Goal: Task Accomplishment & Management: Manage account settings

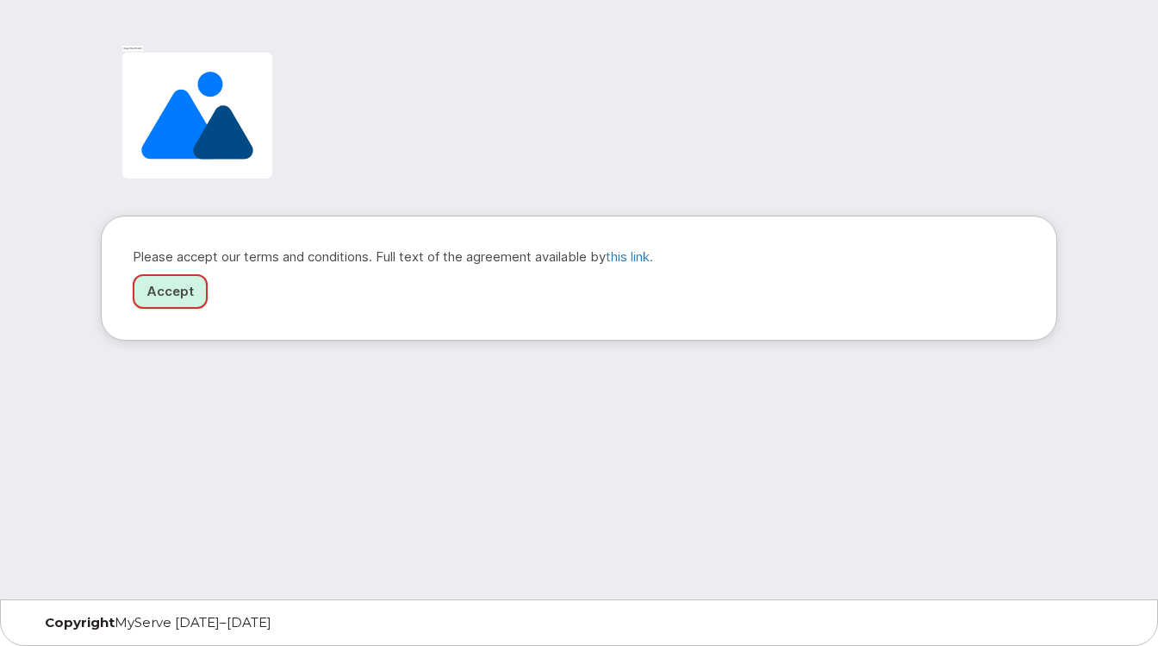
click at [175, 290] on link "Accept" at bounding box center [170, 291] width 75 height 35
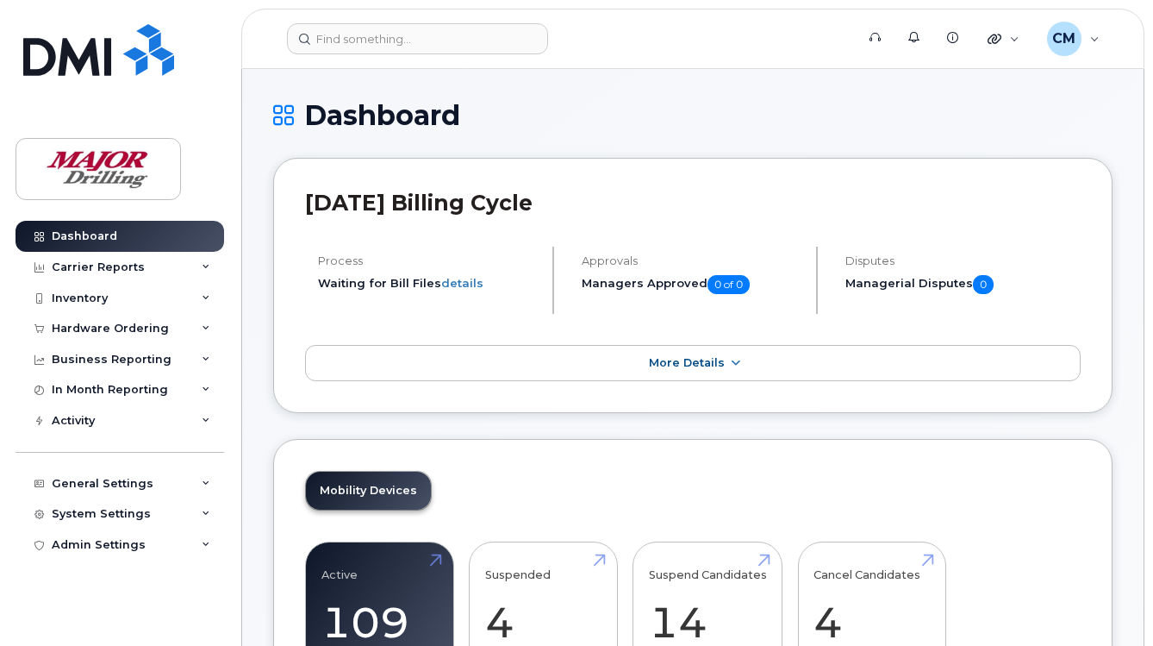
click at [765, 132] on div "Dashboard" at bounding box center [692, 129] width 839 height 58
click at [671, 114] on h1 "Dashboard" at bounding box center [692, 115] width 839 height 30
drag, startPoint x: 944, startPoint y: 103, endPoint x: 1014, endPoint y: 94, distance: 71.2
click at [954, 104] on h1 "Dashboard" at bounding box center [692, 115] width 839 height 30
click at [94, 546] on div "Admin Settings" at bounding box center [99, 545] width 94 height 14
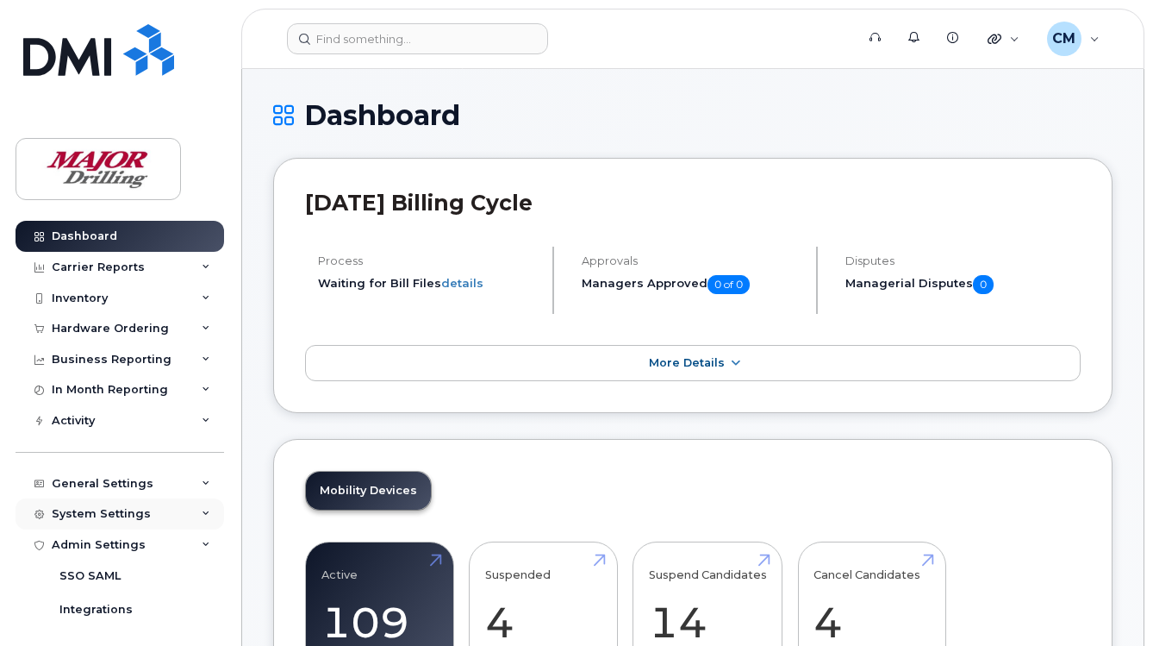
click at [102, 516] on div "System Settings" at bounding box center [101, 514] width 99 height 14
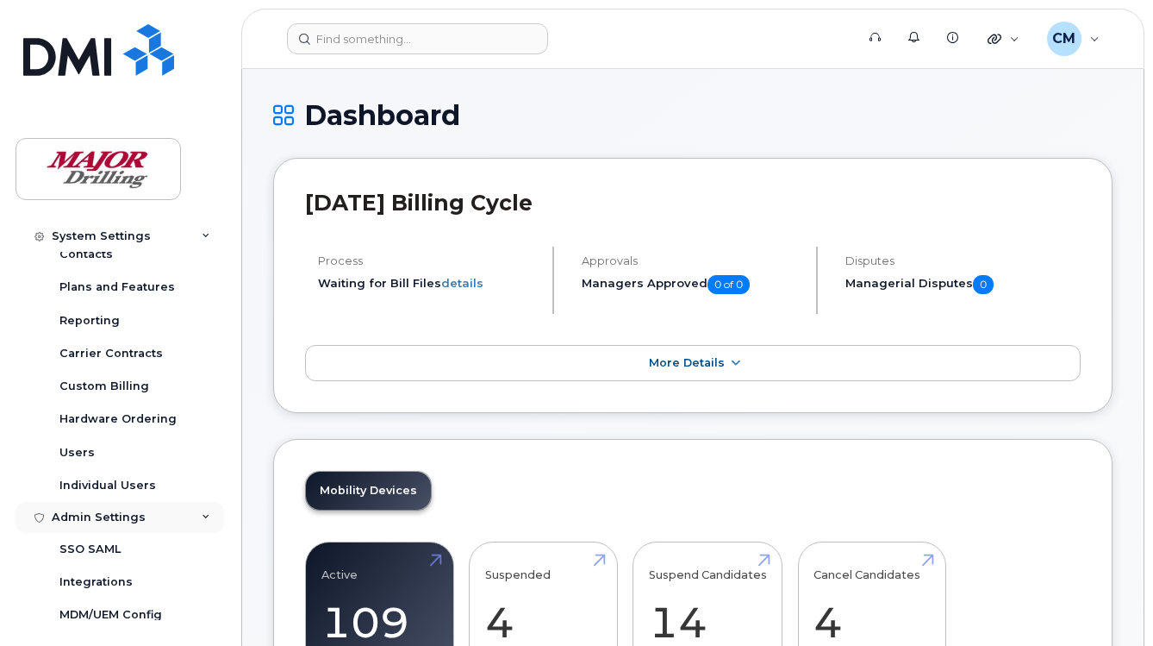
scroll to position [335, 0]
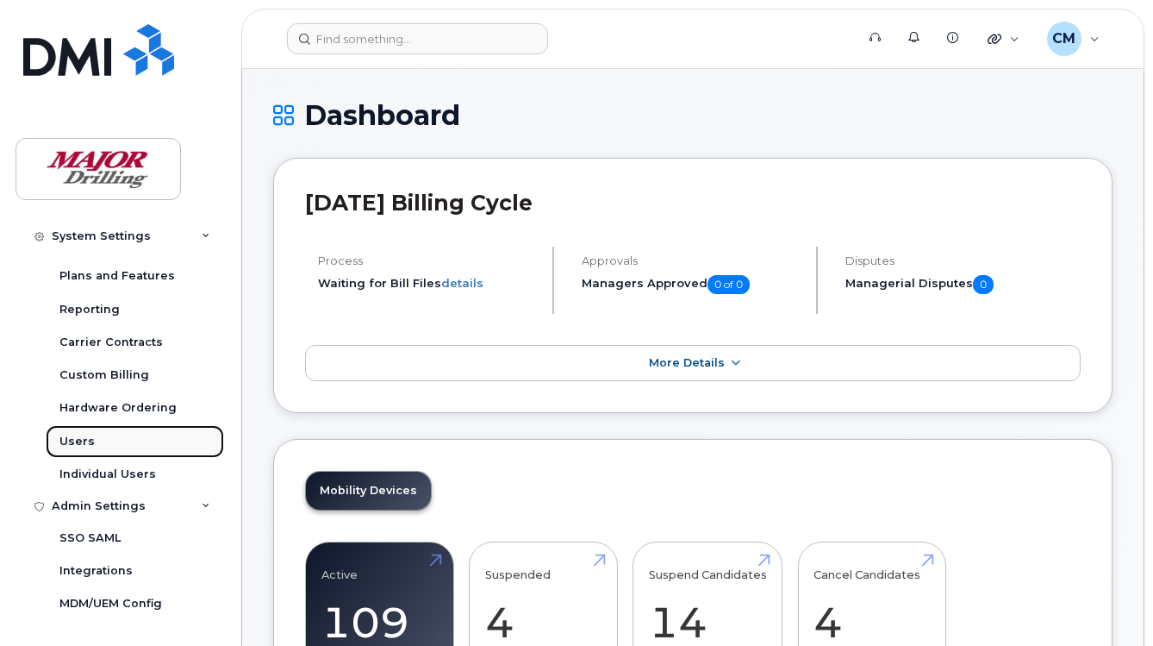
click at [77, 437] on div "Users" at bounding box center [76, 442] width 35 height 16
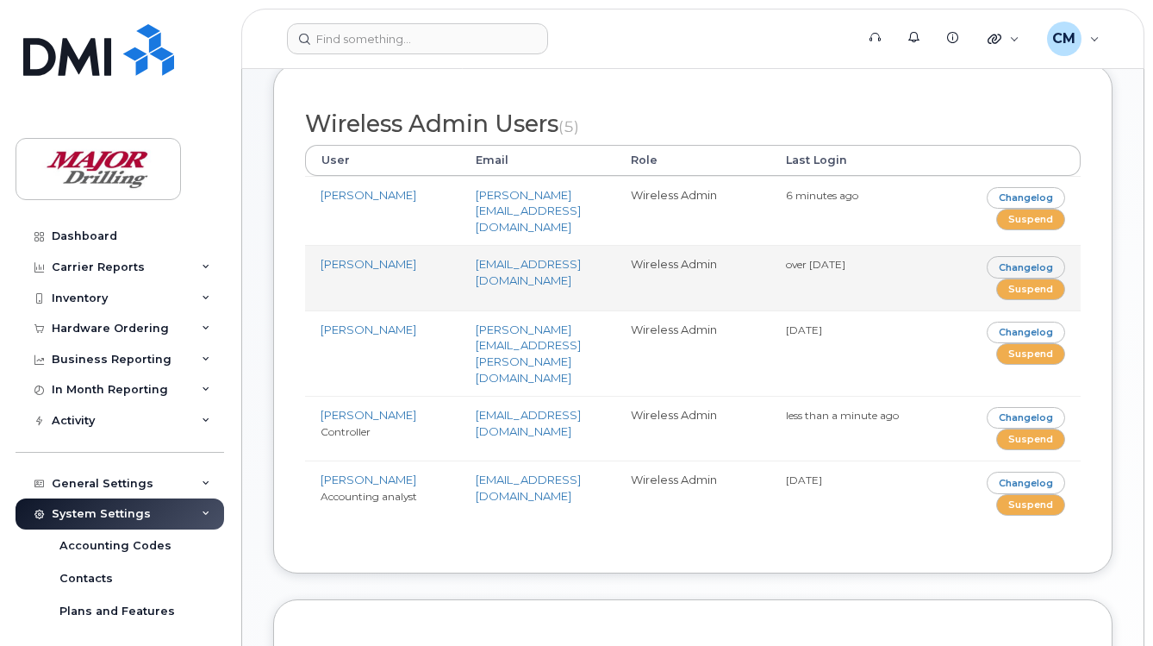
scroll to position [172, 0]
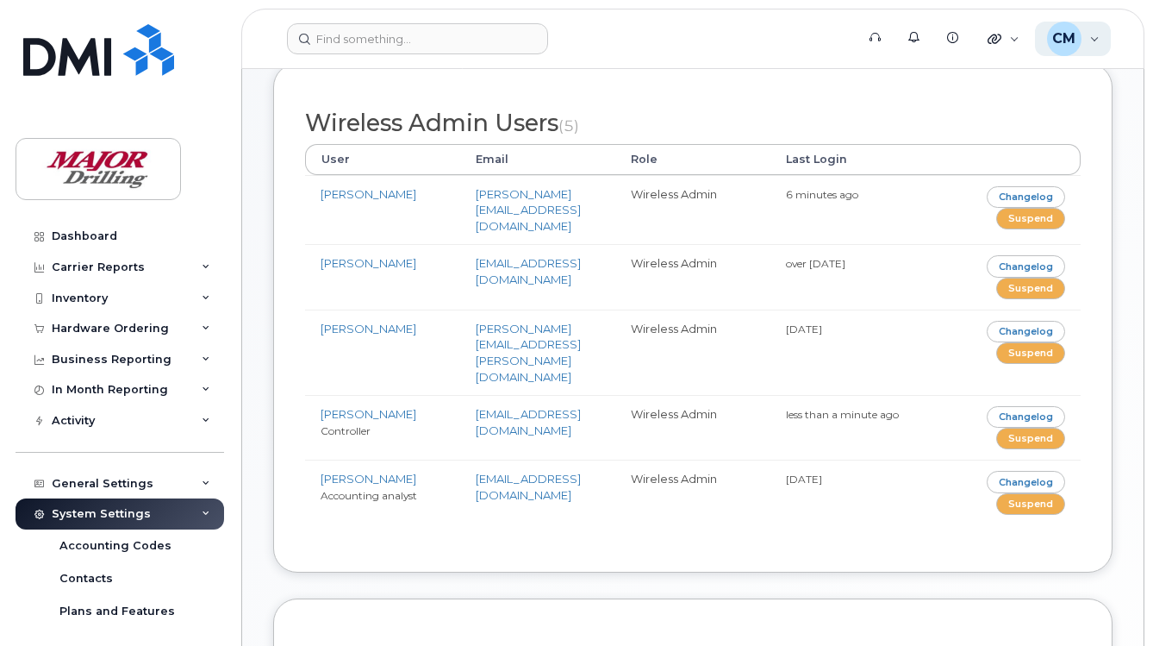
click at [1076, 38] on span "CM" at bounding box center [1063, 38] width 23 height 21
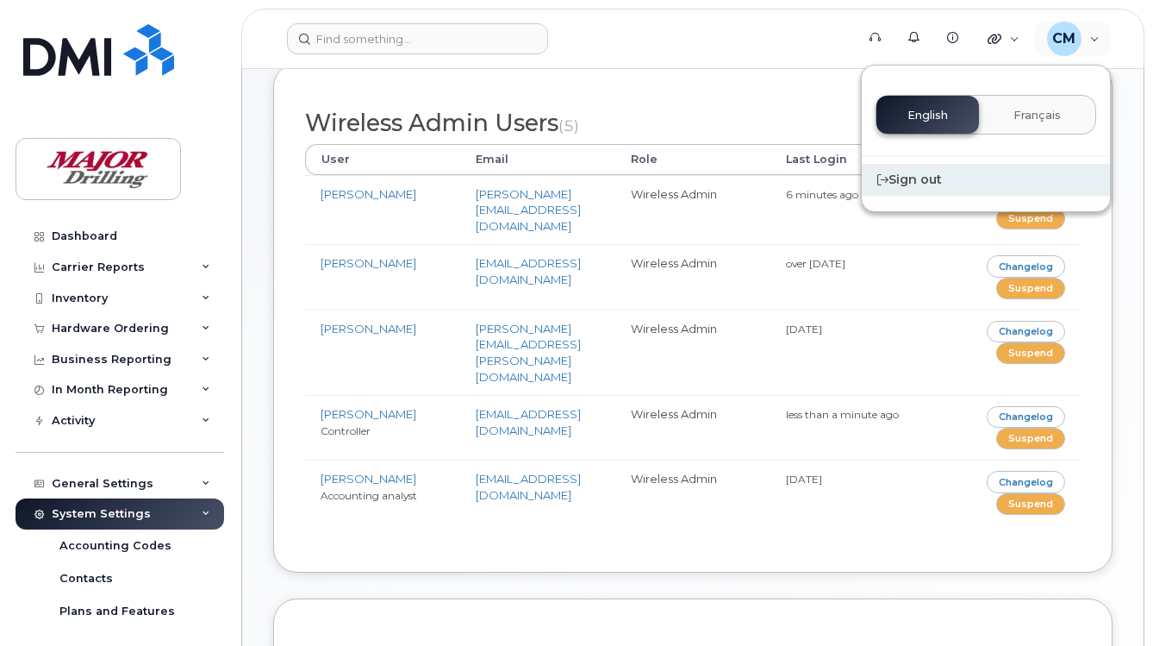
click at [914, 190] on div "Sign out" at bounding box center [986, 180] width 248 height 32
